Goal: Contribute content

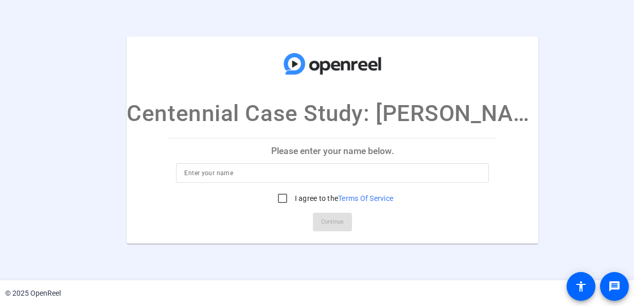
click at [228, 171] on input at bounding box center [332, 173] width 296 height 12
type input "[PERSON_NAME]"
drag, startPoint x: 270, startPoint y: 198, endPoint x: 300, endPoint y: 215, distance: 34.8
click at [272, 198] on input "I agree to the Terms Of Service" at bounding box center [282, 198] width 21 height 21
checkbox input "true"
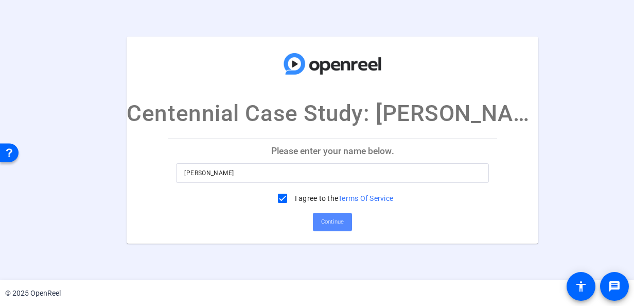
click at [321, 220] on span "Continue" at bounding box center [332, 221] width 23 height 15
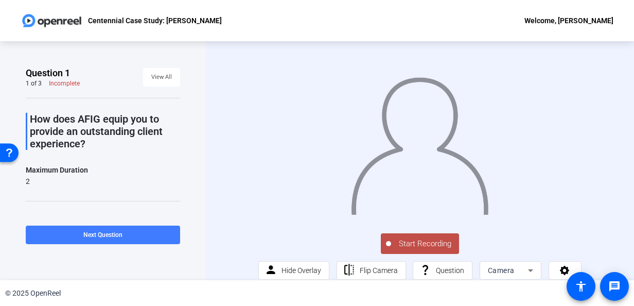
click at [154, 237] on span at bounding box center [103, 234] width 154 height 25
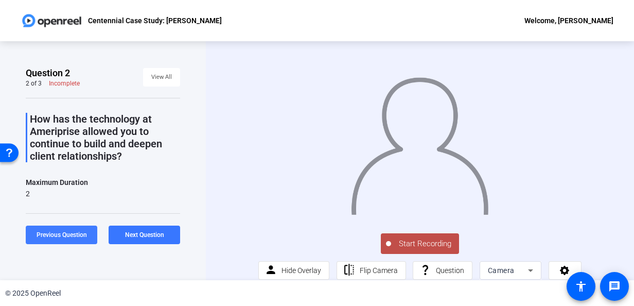
click at [83, 236] on span "Previous Question" at bounding box center [62, 234] width 50 height 7
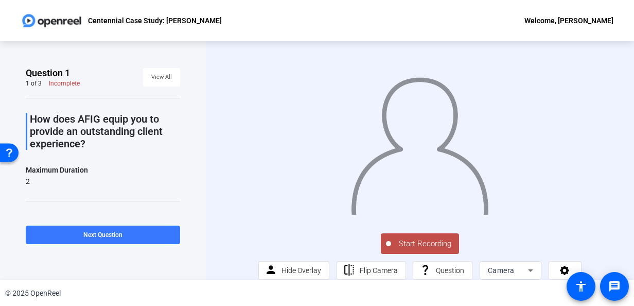
scroll to position [21, 0]
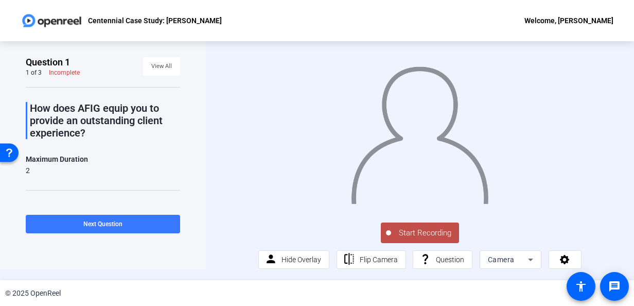
click at [420, 234] on span "Start Recording" at bounding box center [425, 233] width 68 height 12
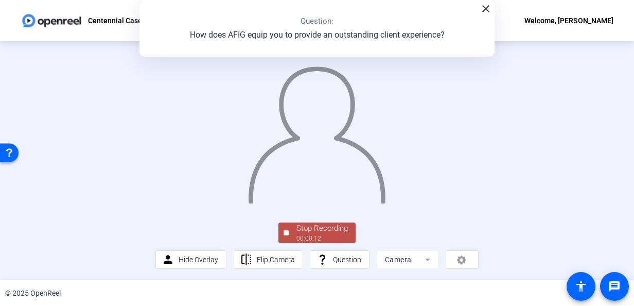
scroll to position [70, 0]
click at [322, 232] on div "Stop Recording" at bounding box center [321, 228] width 51 height 12
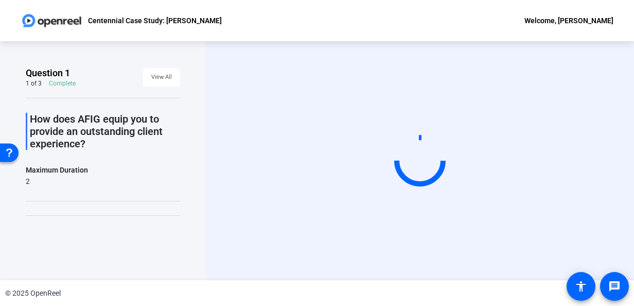
scroll to position [0, 0]
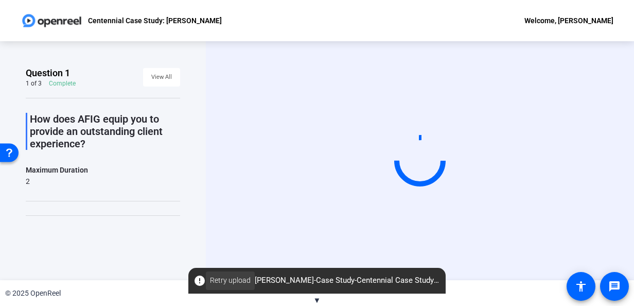
click at [215, 276] on span "Retry upload" at bounding box center [230, 280] width 41 height 11
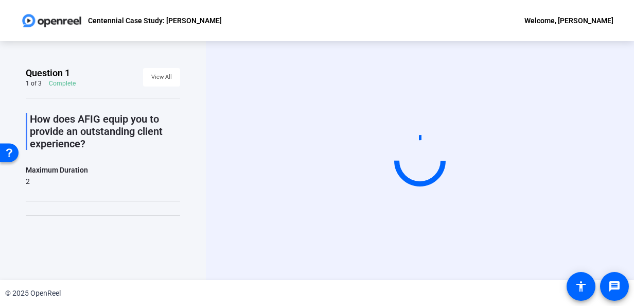
click at [390, 167] on video at bounding box center [420, 160] width 154 height 87
click at [160, 71] on span "View All" at bounding box center [161, 76] width 21 height 15
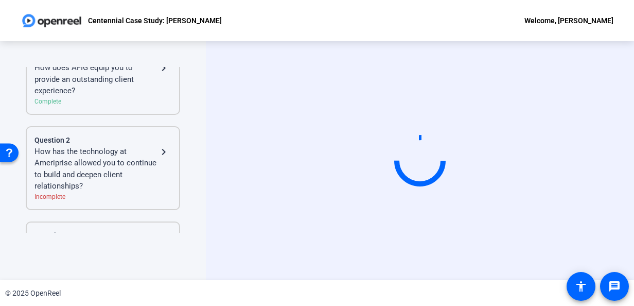
click at [69, 171] on div "How has the technology at Ameriprise allowed you to continue to build and deepe…" at bounding box center [95, 169] width 123 height 46
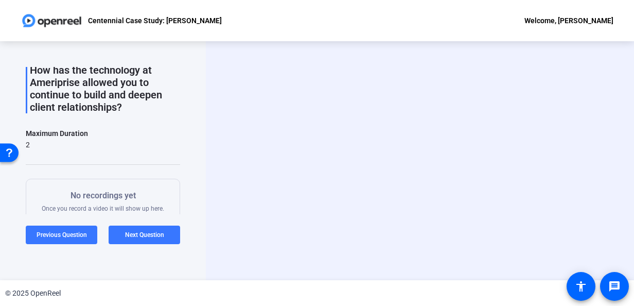
scroll to position [25, 0]
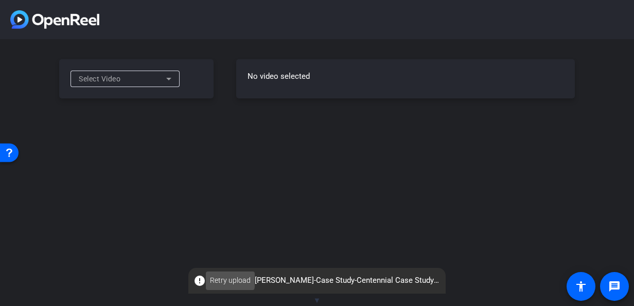
click at [229, 279] on span "Retry upload" at bounding box center [230, 280] width 41 height 11
